Goal: Complete application form

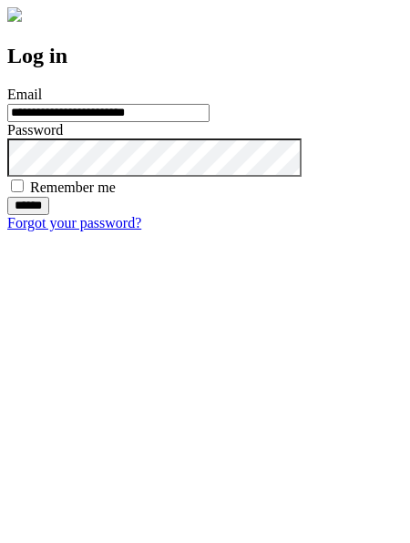
type input "**********"
click at [49, 215] on input "******" at bounding box center [28, 206] width 42 height 18
